Goal: Check status: Check status

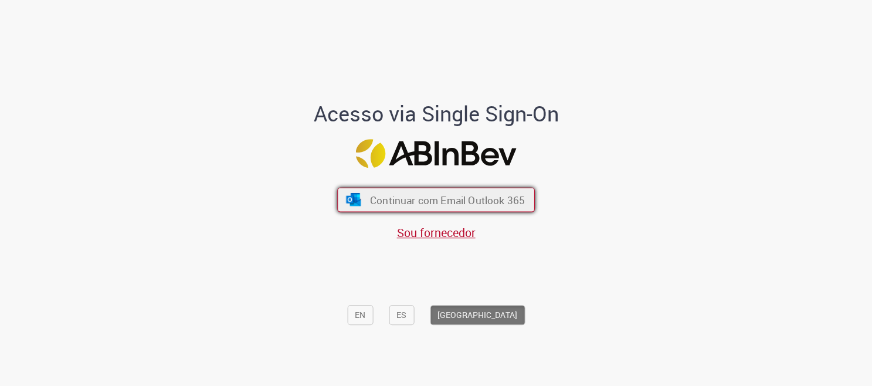
click at [439, 196] on span "Continuar com Email Outlook 365" at bounding box center [447, 200] width 155 height 13
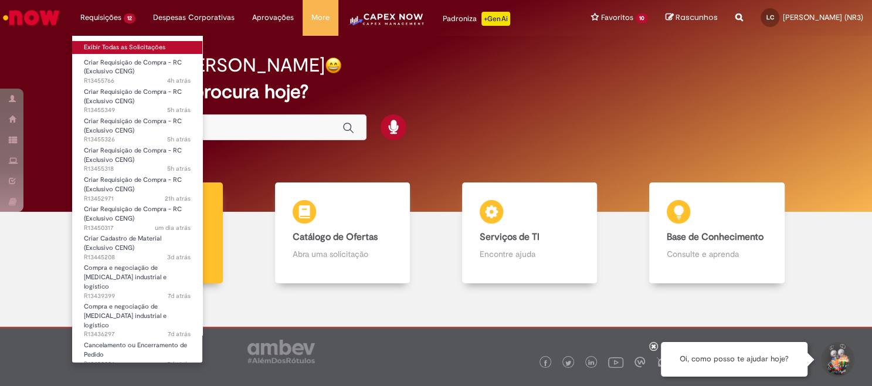
click at [110, 43] on link "Exibir Todas as Solicitações" at bounding box center [137, 47] width 130 height 13
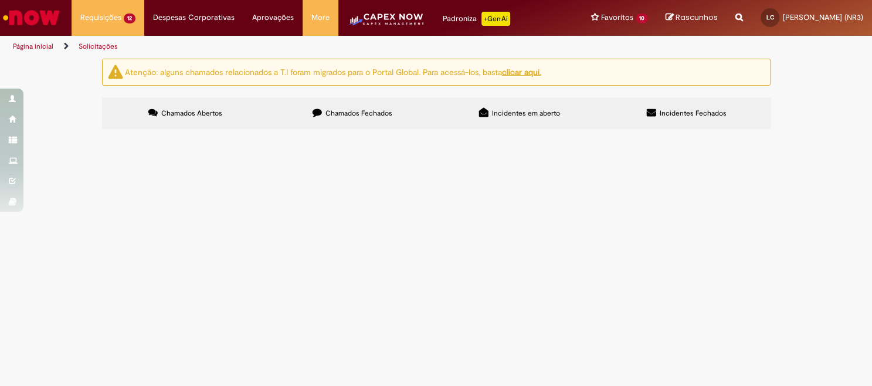
click at [0, 0] on span "Bom dia. Abrir RC deServiço Fornecedor: STRACK Pisos industriais e soluções pre…" at bounding box center [0, 0] width 0 height 0
click at [0, 0] on span "Boa Tarde. Abrir RC de Material conforme Proposta Fornecedor: 239384 SHERWIN-WI…" at bounding box center [0, 0] width 0 height 0
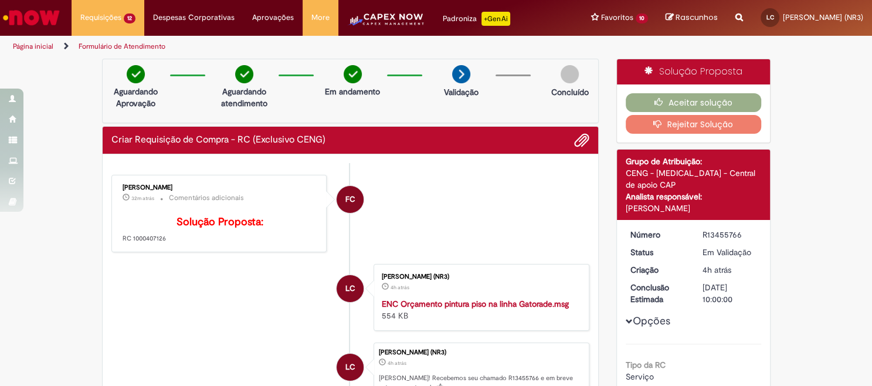
click at [152, 243] on p "Solução Proposta: RC 1000407126" at bounding box center [220, 229] width 195 height 27
copy p "1000407126"
click at [696, 112] on button "Aceitar solução" at bounding box center [693, 102] width 135 height 19
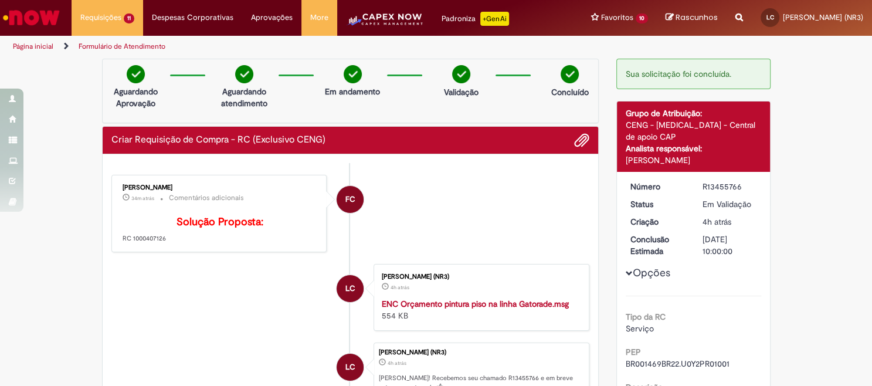
click at [411, 253] on li "FC Fernanda Campos 34m atrás 34 minutos atrás Comentários adicionais Solução Pr…" at bounding box center [350, 214] width 479 height 78
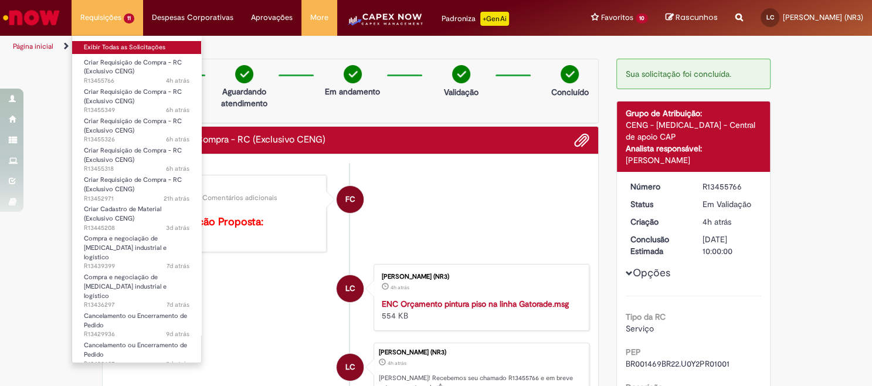
click at [117, 51] on link "Exibir Todas as Solicitações" at bounding box center [136, 47] width 129 height 13
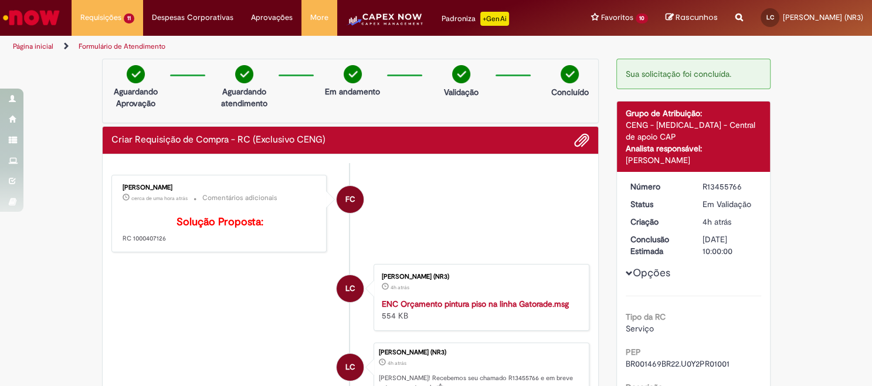
click at [508, 253] on li "FC Fernanda Campos cerca de uma hora atrás cerca de uma hora atrás Comentários …" at bounding box center [350, 214] width 479 height 78
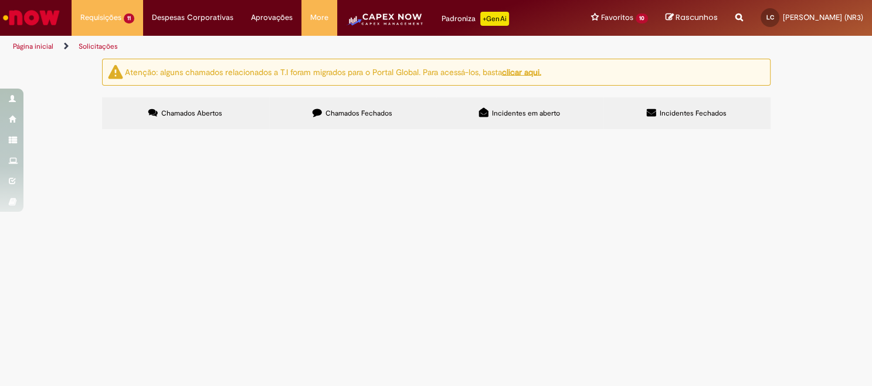
drag, startPoint x: 503, startPoint y: 301, endPoint x: 391, endPoint y: 301, distance: 111.4
click at [0, 0] on td "Bom dia, Abrir RC SERVIÇO Fornecedor: 239820 BIOS CONSULTORIA CNPJ 07.630.454/0…" at bounding box center [0, 0] width 0 height 0
copy span "BR002149BR21.U0Y2PR01001"
click at [0, 0] on span "Bom dia, Abrir RC SERVIÇO Fornecedor: 239820 BIOS CONSULTORIA CNPJ 07.630.454/0…" at bounding box center [0, 0] width 0 height 0
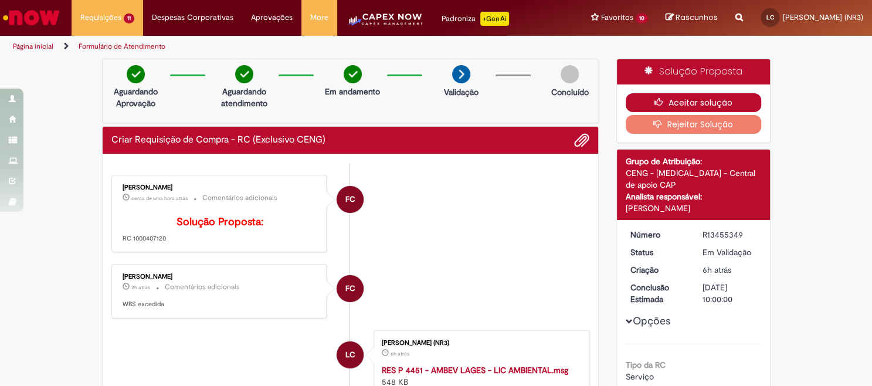
click at [681, 112] on button "Aceitar solução" at bounding box center [693, 102] width 135 height 19
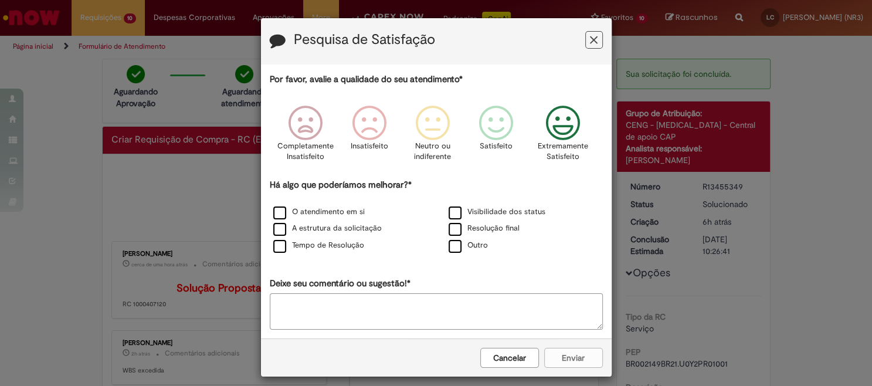
click at [563, 133] on icon "Feedback" at bounding box center [563, 123] width 44 height 35
click at [346, 209] on label "O atendimento em si" at bounding box center [318, 211] width 91 height 11
click at [556, 368] on button "Enviar" at bounding box center [573, 358] width 59 height 20
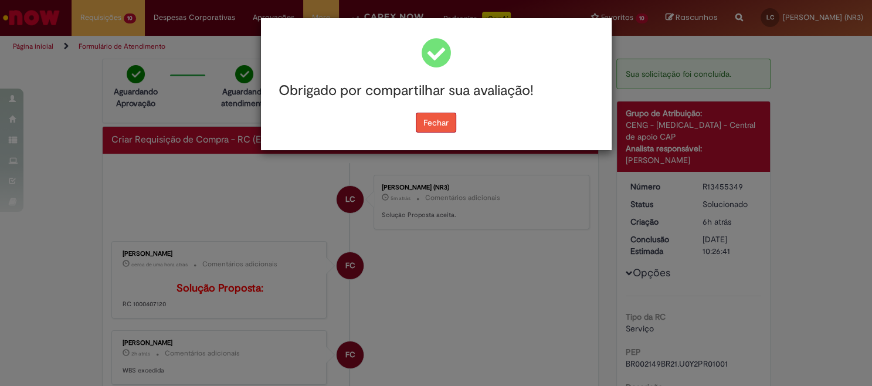
click at [434, 123] on button "Fechar" at bounding box center [436, 123] width 40 height 20
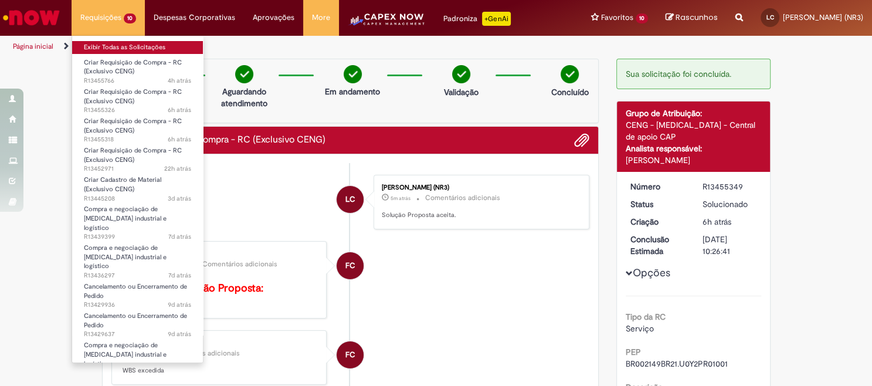
click at [119, 51] on link "Exibir Todas as Solicitações" at bounding box center [137, 47] width 131 height 13
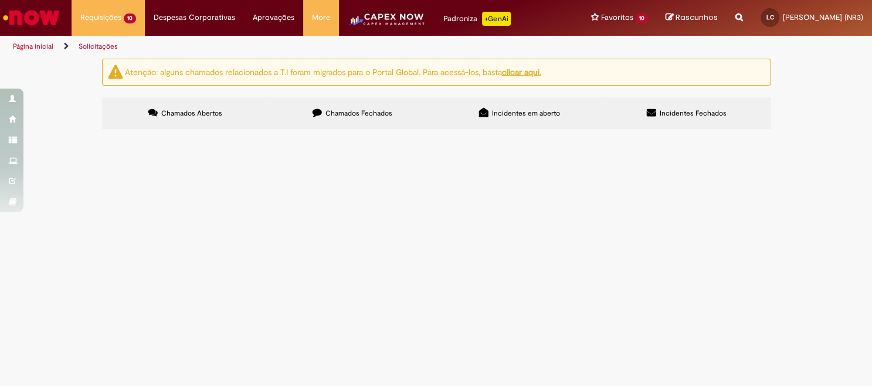
scroll to position [143, 0]
click at [0, 0] on span "Boa Tarde. Abrir RC de SERVIÇO conforme Proposta em anexo. Fornecedor: GRUPO DE…" at bounding box center [0, 0] width 0 height 0
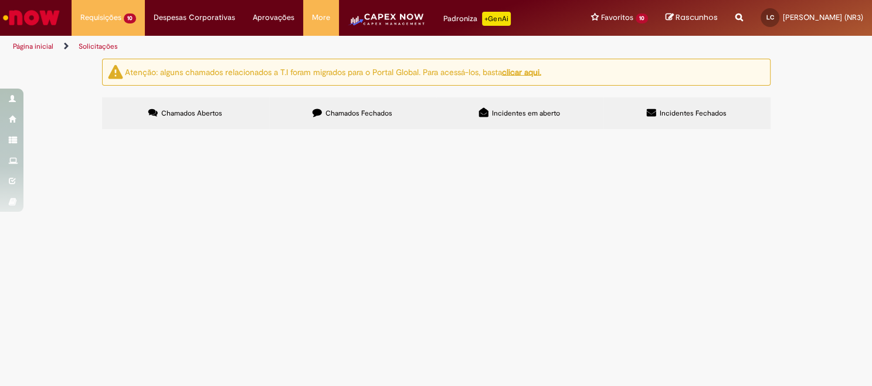
drag, startPoint x: 473, startPoint y: 265, endPoint x: 356, endPoint y: 277, distance: 117.4
click at [0, 0] on span "Boa Tarde. Abrir RC de SERVIÇO conforme Proposta em anexo. Fornecedor: GRUPO DE…" at bounding box center [0, 0] width 0 height 0
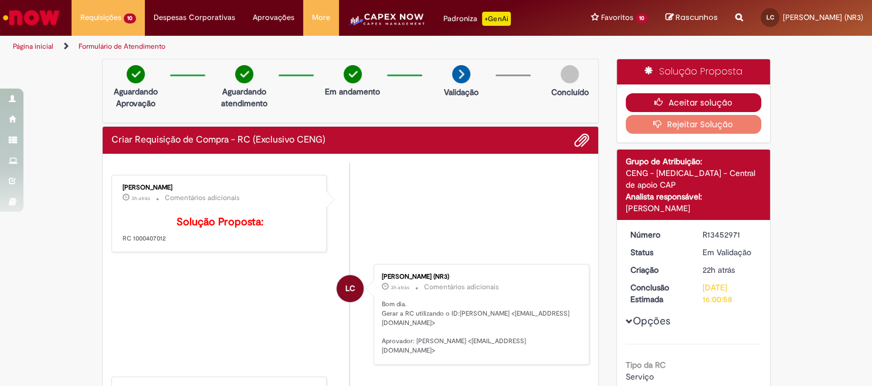
click at [655, 106] on icon "button" at bounding box center [662, 102] width 14 height 8
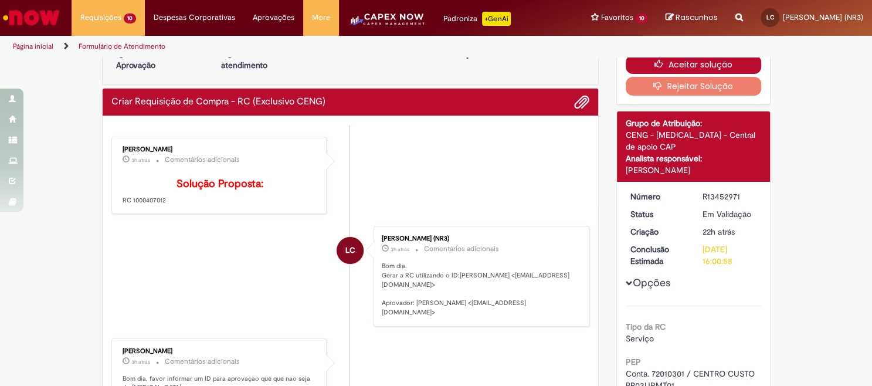
scroll to position [37, 0]
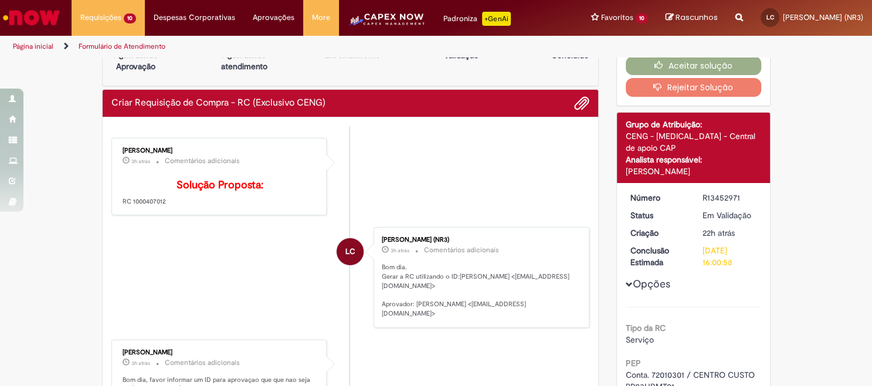
click at [161, 206] on p "Solução Proposta: RC 1000407012" at bounding box center [220, 192] width 195 height 27
copy p "1000407012"
click at [662, 75] on button "Aceitar solução" at bounding box center [693, 65] width 135 height 19
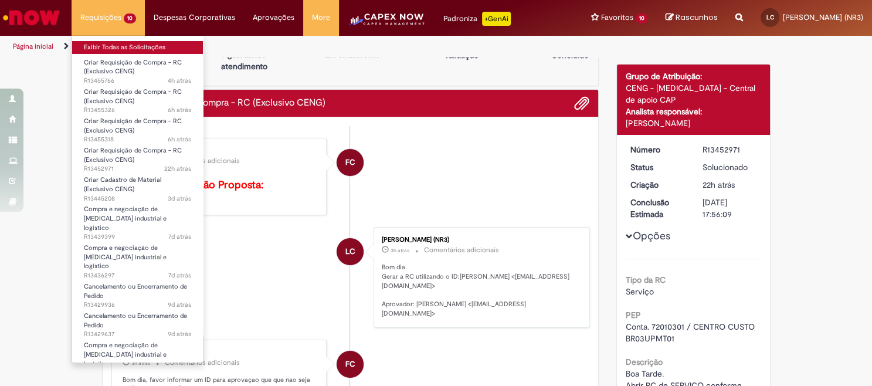
click at [127, 46] on link "Exibir Todas as Solicitações" at bounding box center [137, 47] width 131 height 13
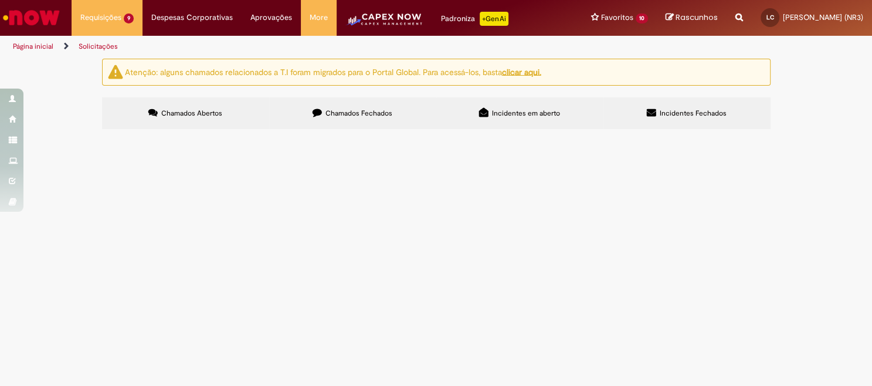
scroll to position [97, 0]
click at [0, 0] on span "Bom dis Abrir RC de Material, conforme Fechamento comercial Fornecedor: 280818 …" at bounding box center [0, 0] width 0 height 0
